Goal: Find contact information: Find contact information

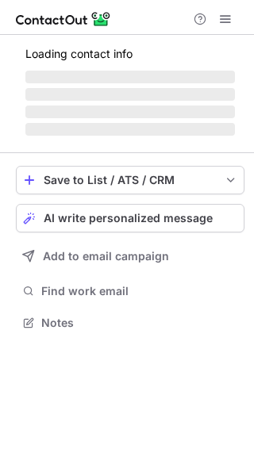
scroll to position [321, 254]
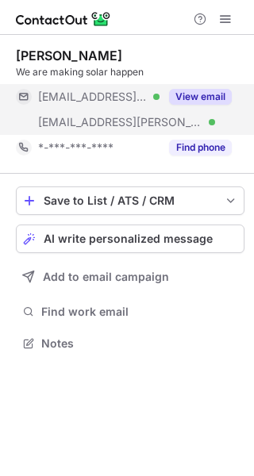
click at [213, 94] on button "View email" at bounding box center [200, 97] width 63 height 16
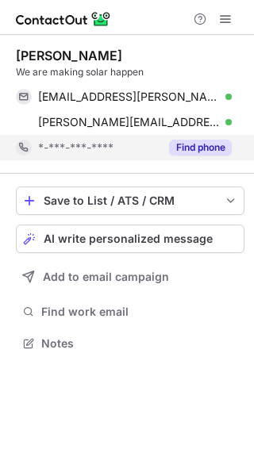
click at [204, 148] on button "Find phone" at bounding box center [200, 148] width 63 height 16
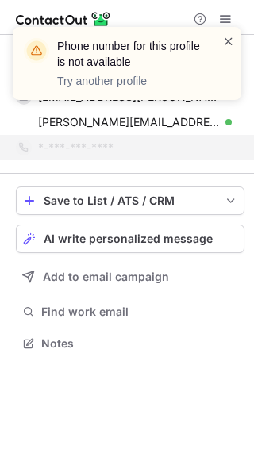
click at [232, 41] on span at bounding box center [228, 41] width 13 height 16
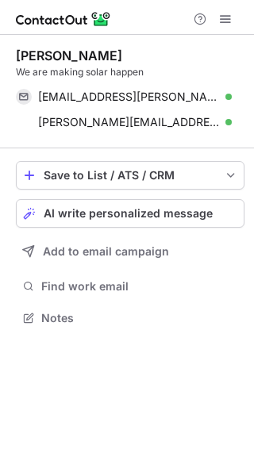
scroll to position [307, 254]
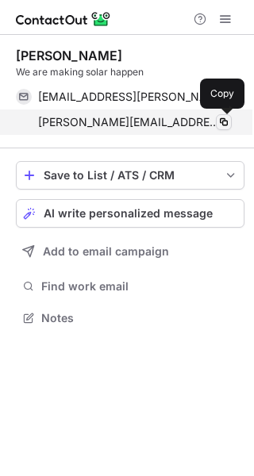
click at [225, 124] on span at bounding box center [223, 122] width 13 height 13
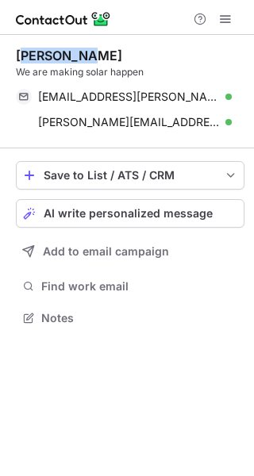
click at [25, 53] on div "[PERSON_NAME]" at bounding box center [69, 56] width 106 height 16
drag, startPoint x: 90, startPoint y: 52, endPoint x: 17, endPoint y: 52, distance: 72.2
click at [17, 52] on div "[PERSON_NAME]" at bounding box center [130, 56] width 228 height 16
copy div "[PERSON_NAME]"
click at [89, 52] on div "[PERSON_NAME]" at bounding box center [69, 56] width 106 height 16
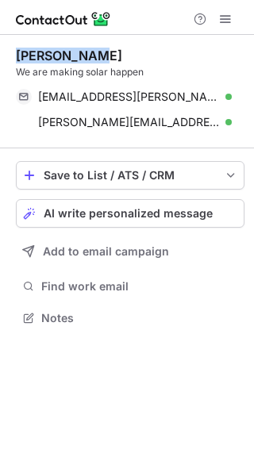
click at [92, 52] on div "[PERSON_NAME]" at bounding box center [130, 56] width 228 height 16
drag, startPoint x: 106, startPoint y: 52, endPoint x: 6, endPoint y: 52, distance: 100.7
click at [11, 53] on div "[PERSON_NAME] We are making solar happen [EMAIL_ADDRESS][PERSON_NAME][DOMAIN_NA…" at bounding box center [127, 188] width 254 height 307
copy div "[PERSON_NAME]"
